Goal: Check status: Check status

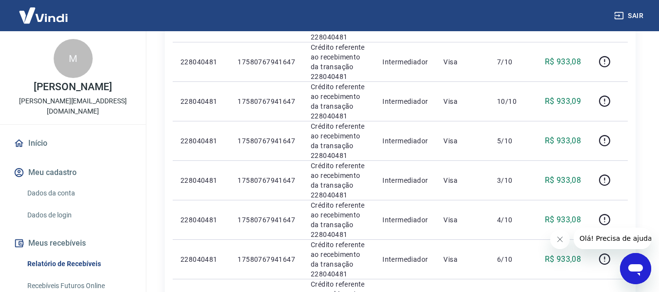
scroll to position [44, 0]
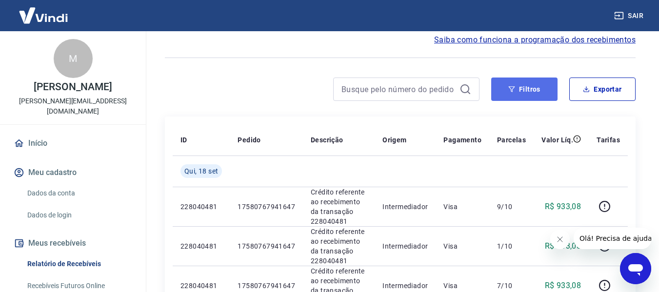
click at [521, 91] on button "Filtros" at bounding box center [524, 89] width 66 height 23
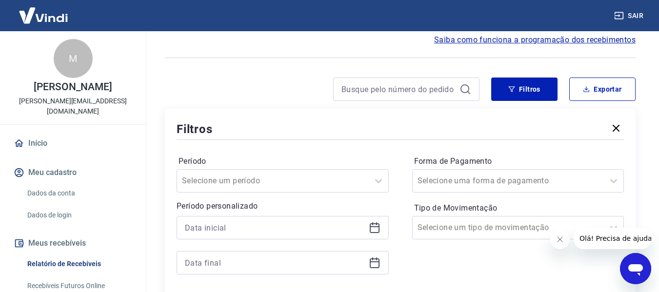
click at [379, 259] on icon at bounding box center [375, 263] width 12 height 12
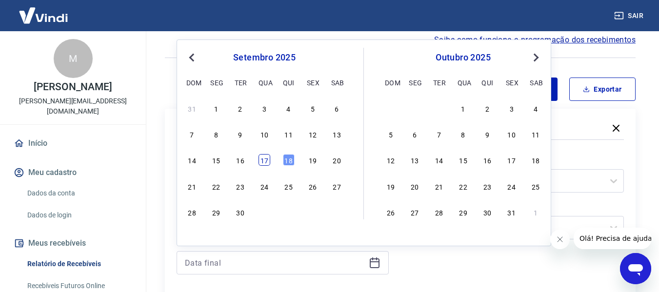
click at [263, 161] on div "17" at bounding box center [264, 160] width 12 height 12
type input "17/09/2025"
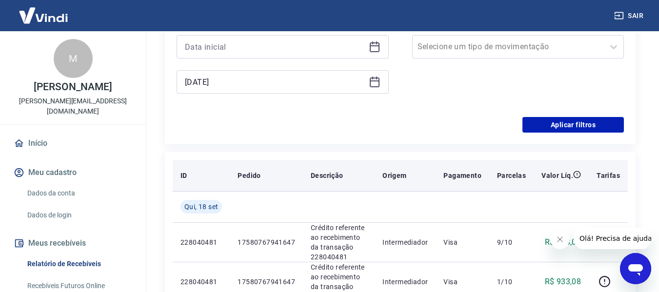
scroll to position [239, 0]
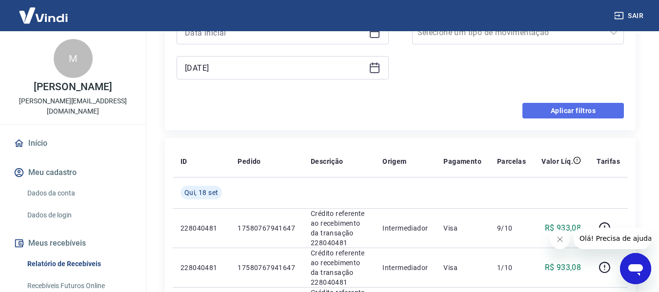
click at [559, 105] on button "Aplicar filtros" at bounding box center [572, 111] width 101 height 16
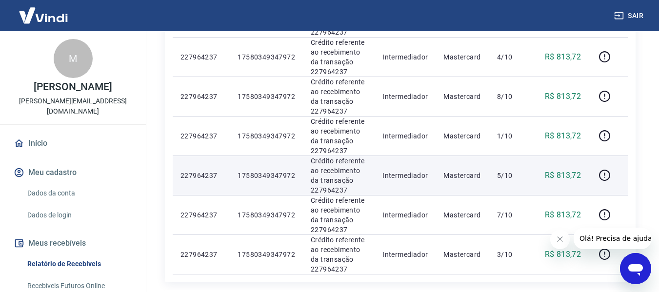
scroll to position [889, 0]
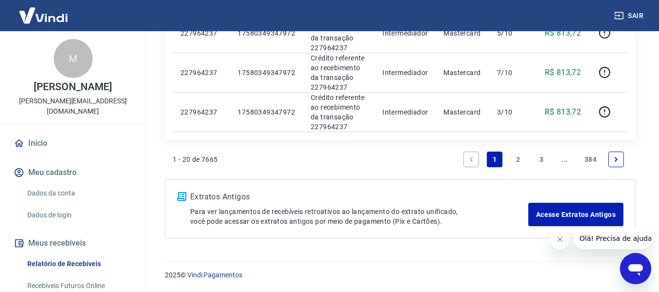
click at [608, 162] on li "Pagination" at bounding box center [615, 159] width 23 height 23
drag, startPoint x: 624, startPoint y: 161, endPoint x: 615, endPoint y: 160, distance: 9.3
click at [624, 161] on li "Pagination" at bounding box center [615, 159] width 23 height 23
click at [615, 160] on icon "Next page" at bounding box center [616, 159] width 7 height 7
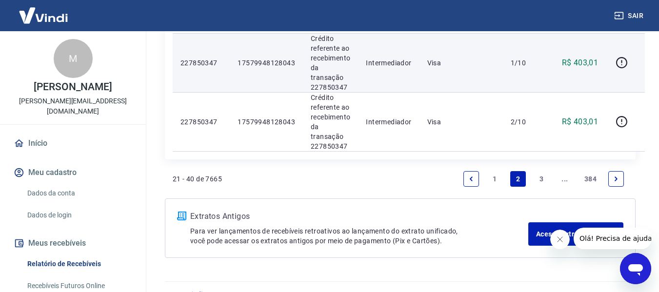
scroll to position [1279, 0]
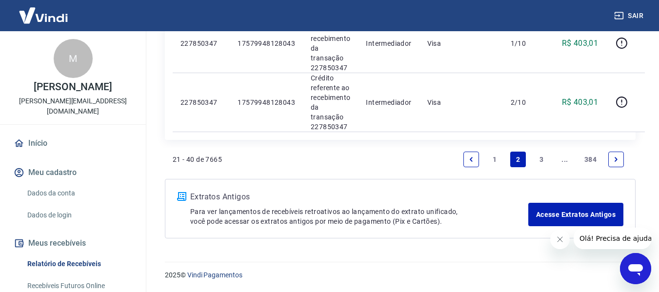
click at [620, 158] on link "Next page" at bounding box center [616, 160] width 16 height 16
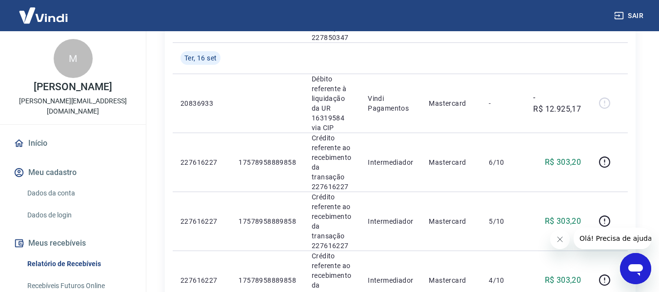
scroll to position [195, 0]
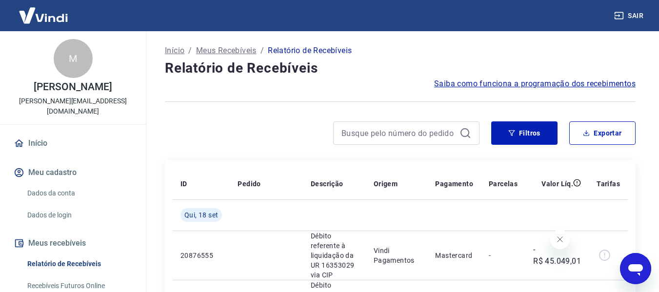
click at [370, 123] on div at bounding box center [406, 132] width 146 height 23
click at [372, 128] on input at bounding box center [398, 133] width 114 height 15
paste input "173392356374-1"
click at [378, 136] on input "173392356374-1" at bounding box center [398, 133] width 114 height 15
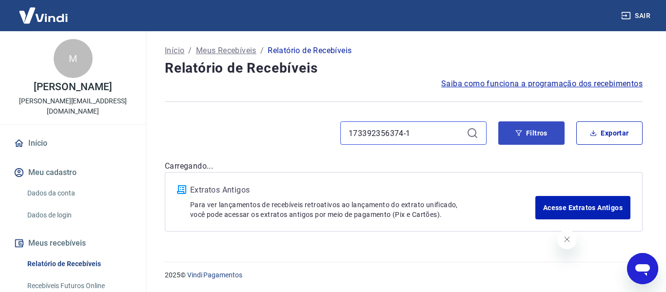
type input "173392356374-1"
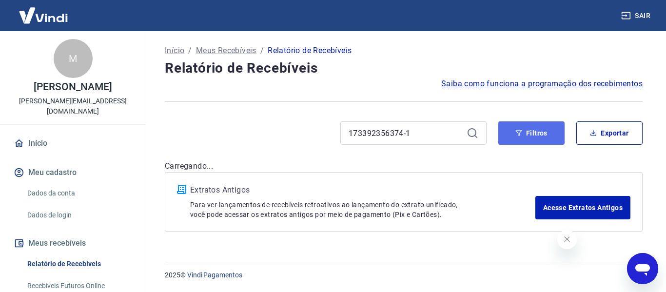
click at [519, 136] on icon "button" at bounding box center [519, 133] width 6 height 6
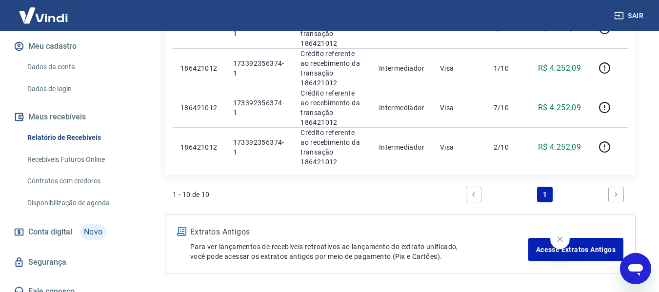
scroll to position [580, 0]
